Goal: Go to known website: Go to known website

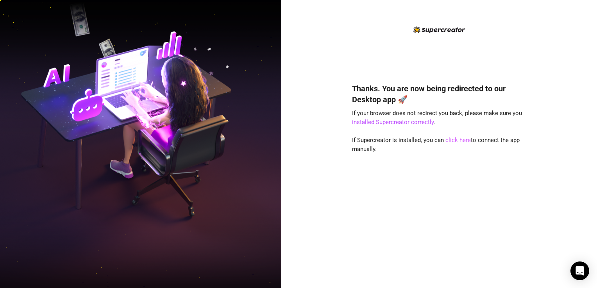
click at [455, 141] on link "click here" at bounding box center [457, 140] width 25 height 7
